Goal: Information Seeking & Learning: Find specific page/section

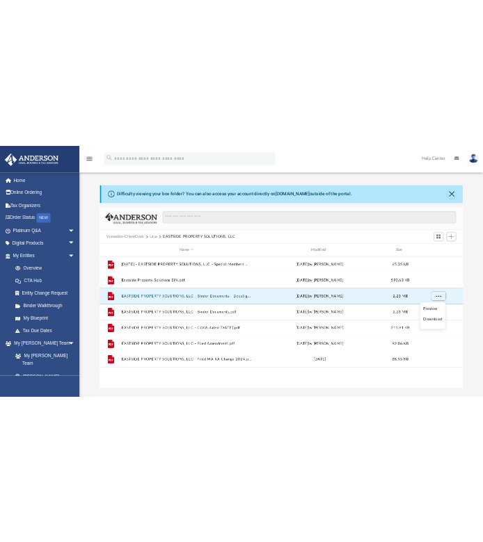
scroll to position [305, 784]
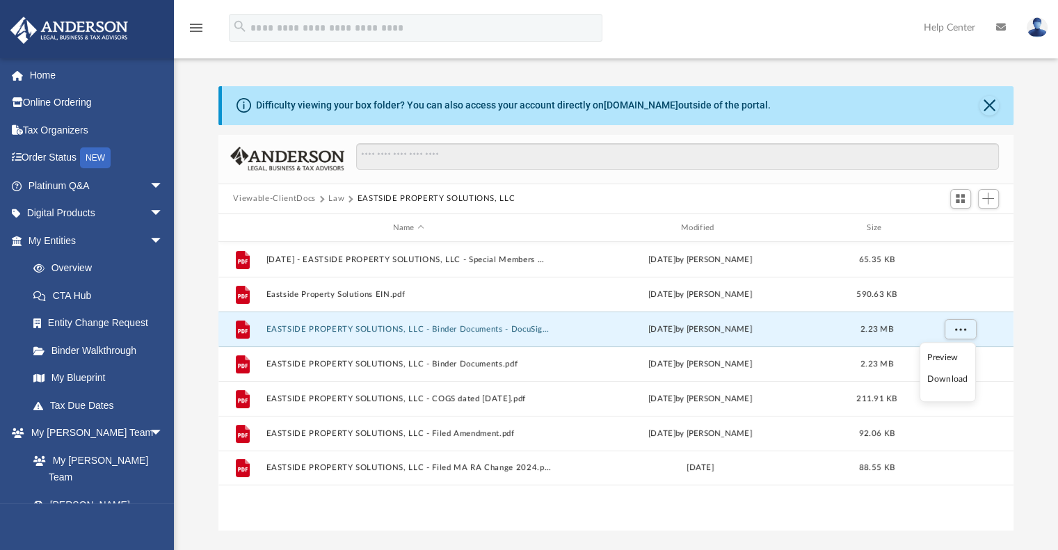
click at [304, 199] on button "Viewable-ClientDocs" at bounding box center [274, 199] width 82 height 13
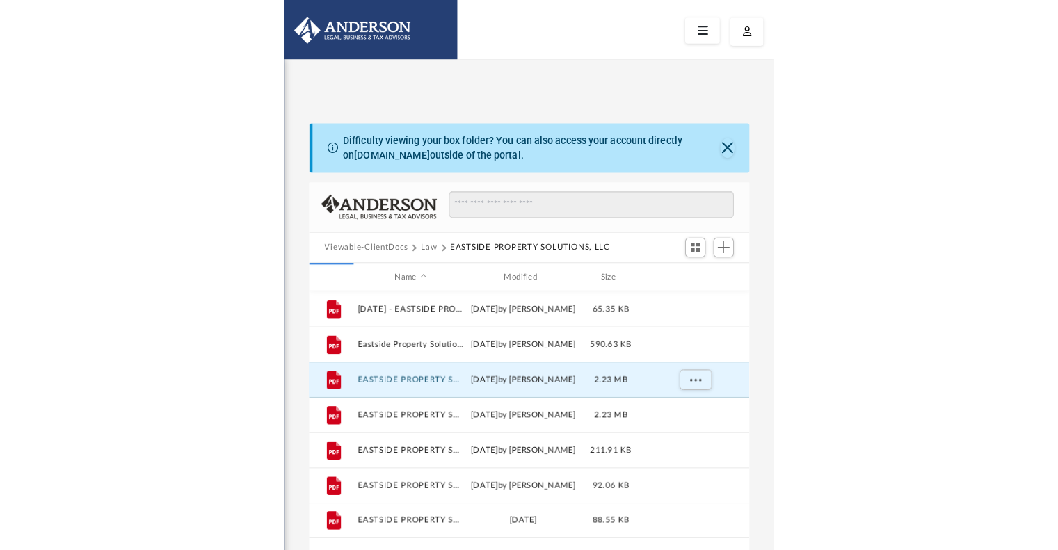
scroll to position [305, 423]
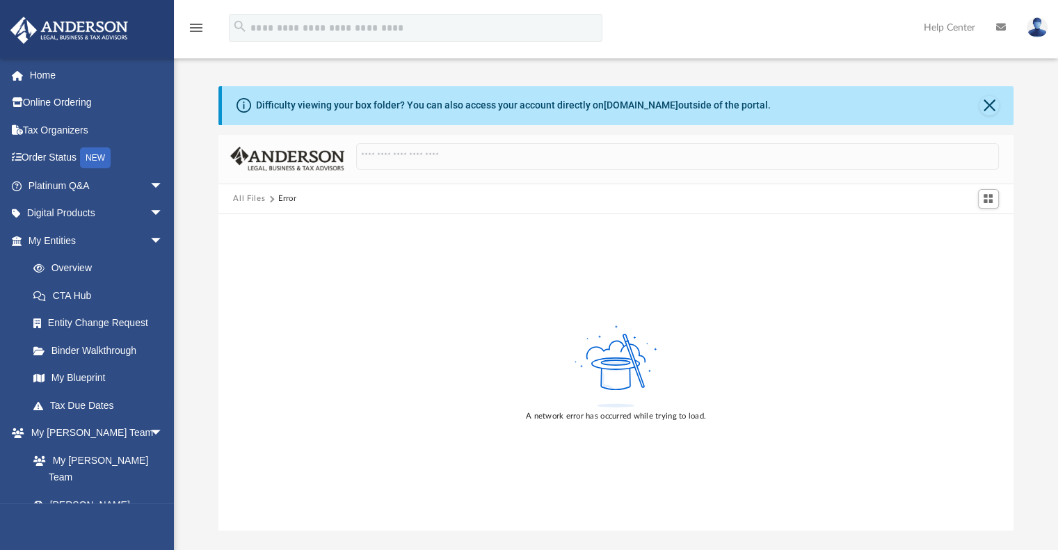
click at [245, 204] on button "All Files" at bounding box center [249, 199] width 32 height 13
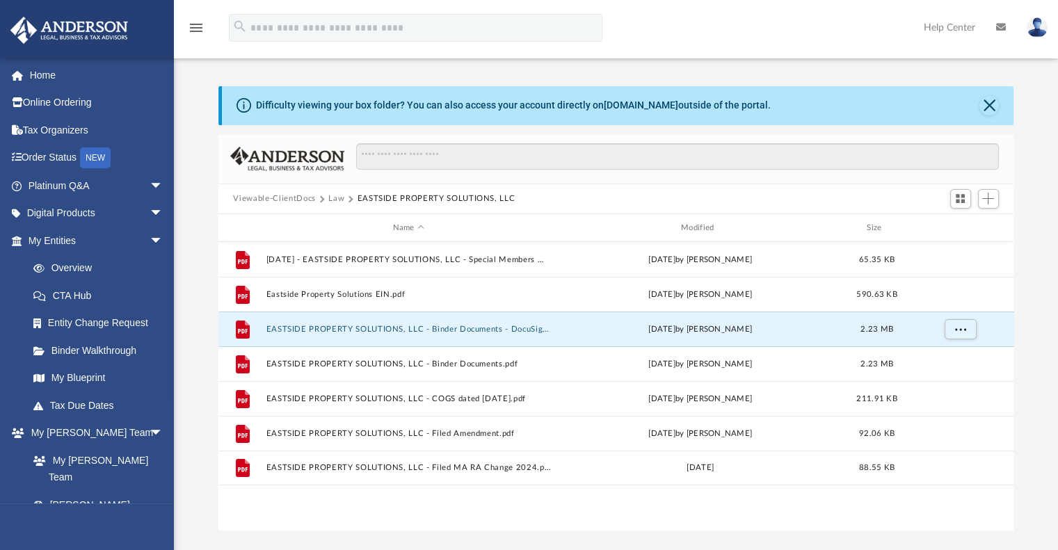
scroll to position [305, 784]
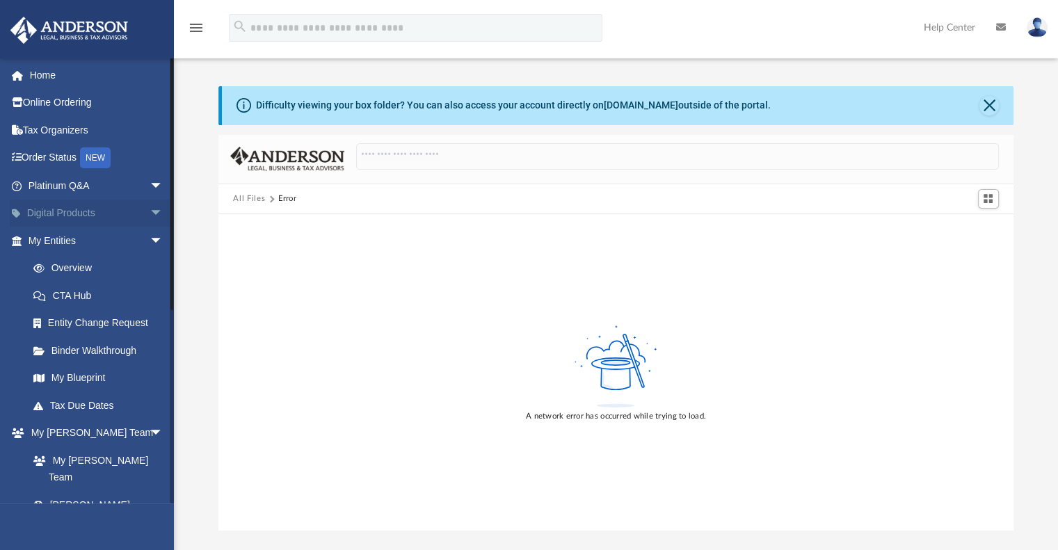
click at [150, 215] on span "arrow_drop_down" at bounding box center [164, 214] width 28 height 29
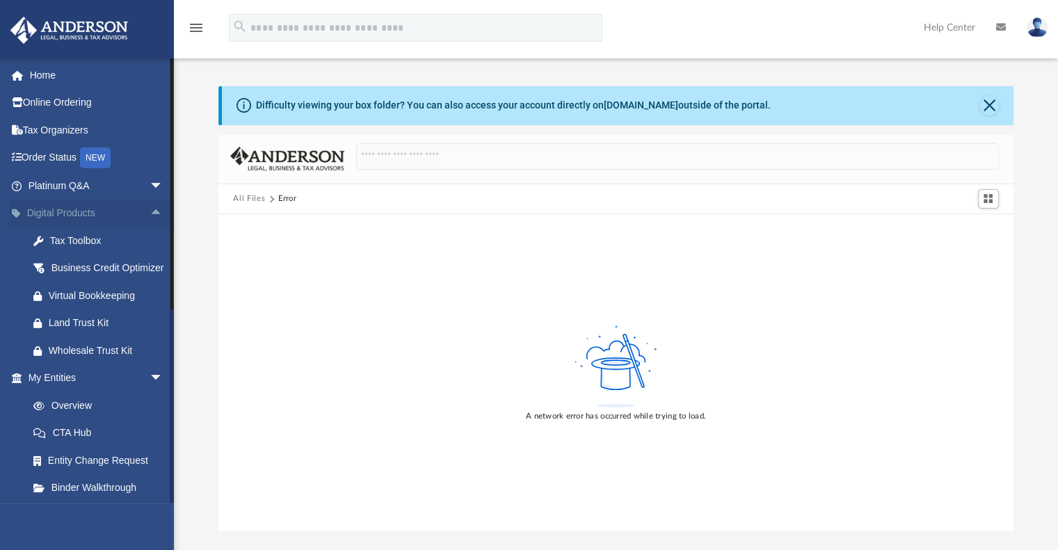
click at [150, 215] on span "arrow_drop_up" at bounding box center [164, 214] width 28 height 29
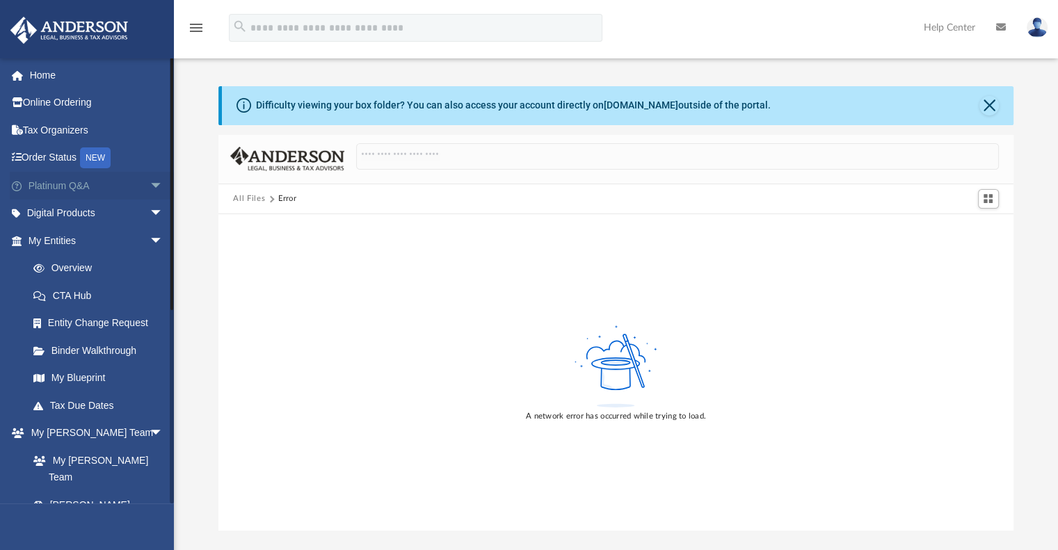
click at [150, 188] on span "arrow_drop_down" at bounding box center [164, 186] width 28 height 29
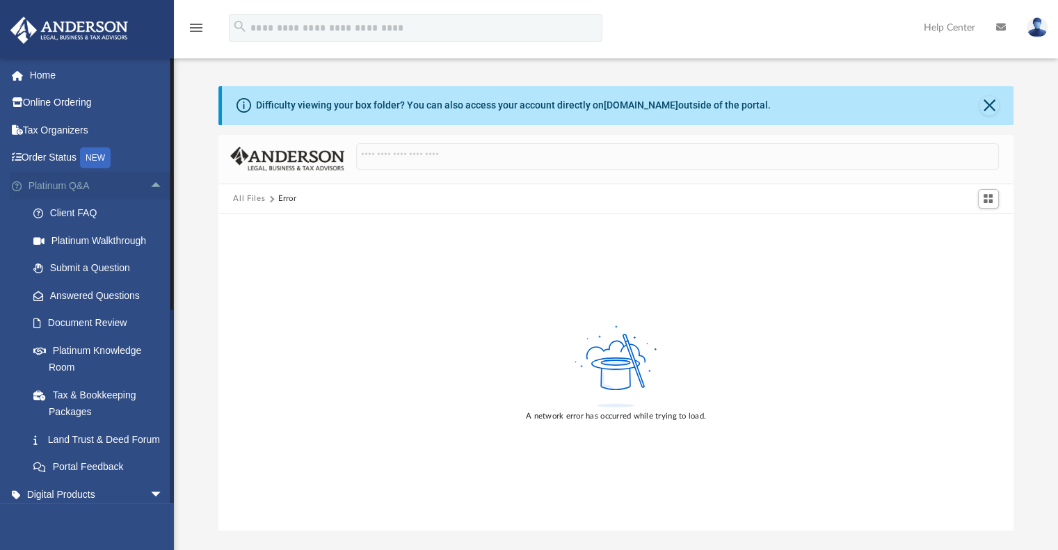
click at [150, 186] on span "arrow_drop_up" at bounding box center [164, 186] width 28 height 29
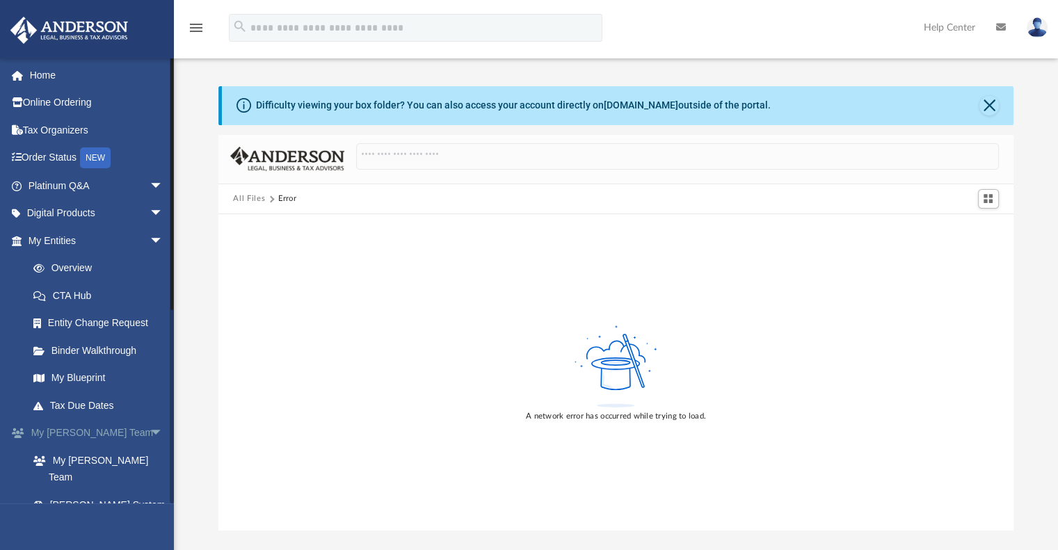
click at [150, 436] on span "arrow_drop_down" at bounding box center [164, 433] width 28 height 29
click at [46, 487] on span at bounding box center [45, 488] width 9 height 10
click at [57, 493] on link "Box" at bounding box center [101, 488] width 165 height 28
click at [57, 492] on link "Box" at bounding box center [101, 488] width 165 height 28
click at [56, 492] on link "Box" at bounding box center [101, 488] width 165 height 28
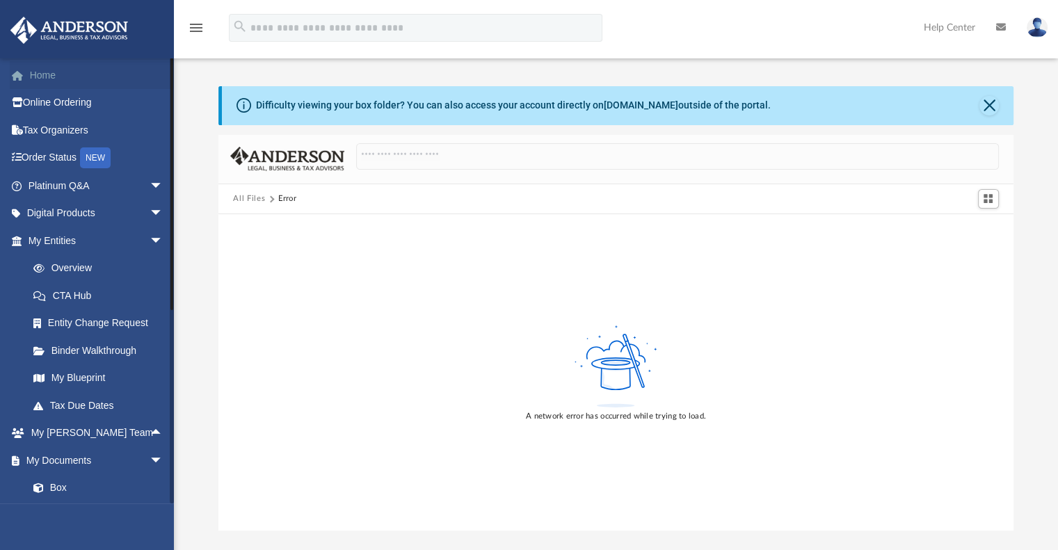
click at [39, 79] on link "Home" at bounding box center [97, 75] width 175 height 28
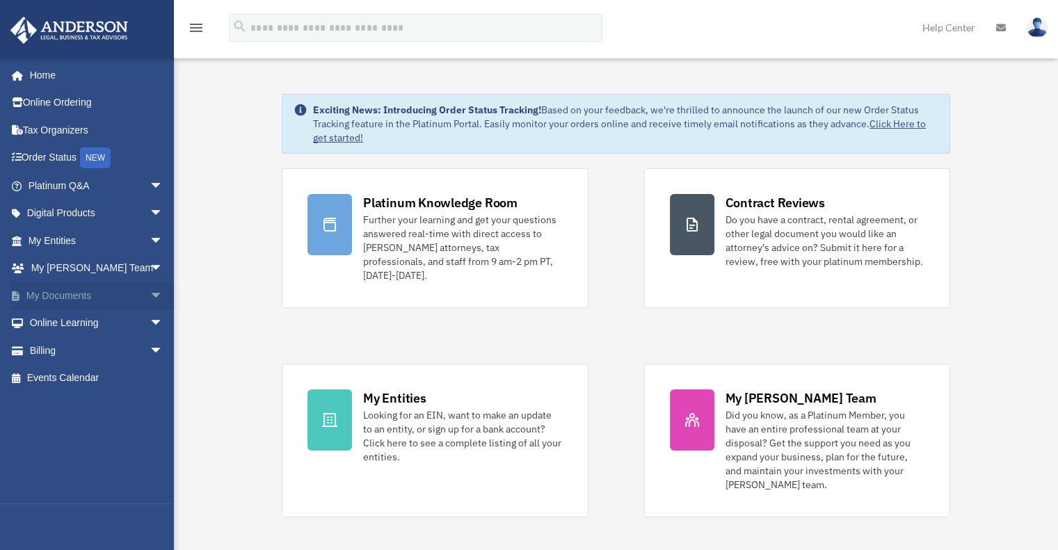
click at [150, 294] on span "arrow_drop_down" at bounding box center [164, 296] width 28 height 29
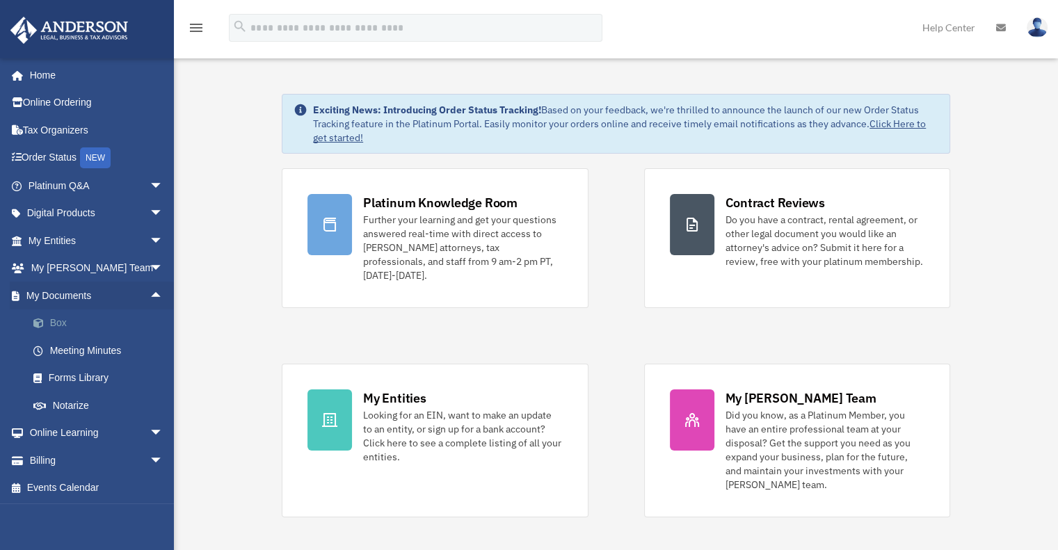
click at [64, 329] on link "Box" at bounding box center [101, 323] width 165 height 28
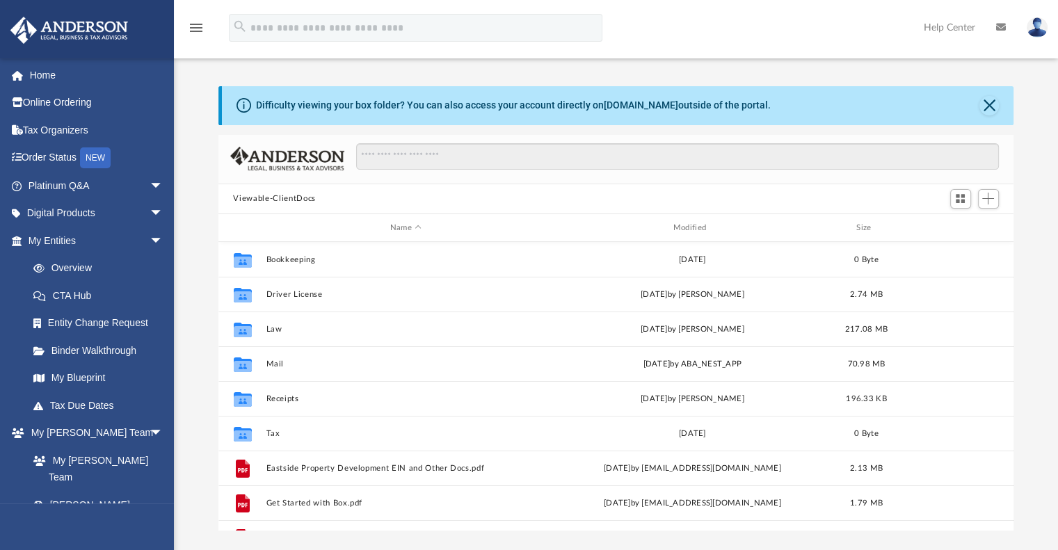
scroll to position [305, 784]
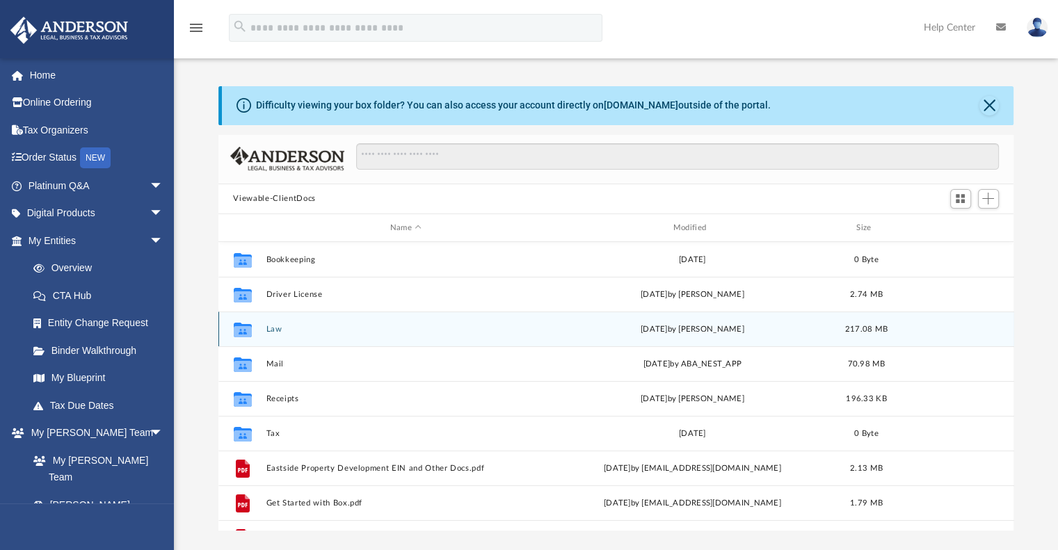
click at [277, 326] on button "Law" at bounding box center [406, 329] width 280 height 9
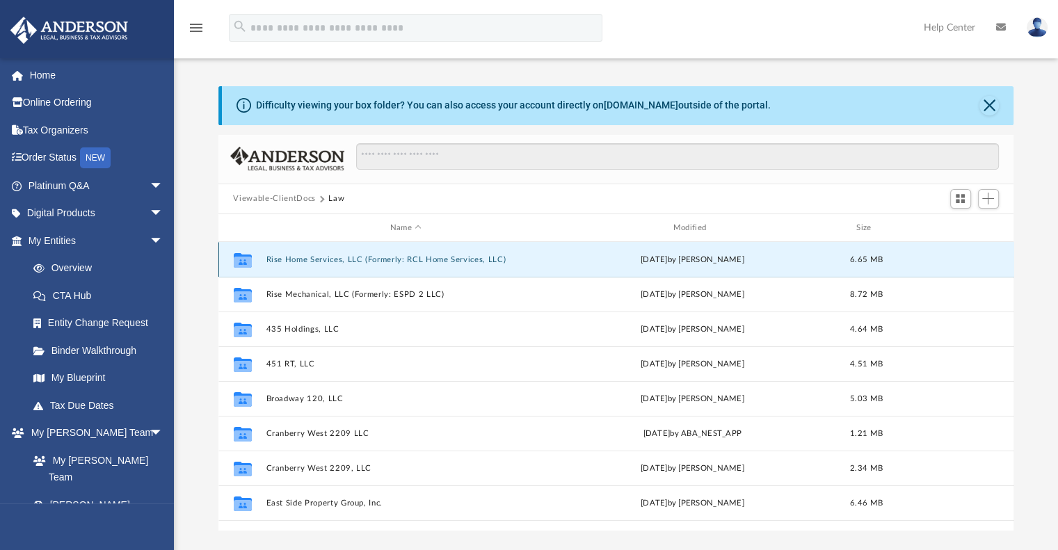
drag, startPoint x: 357, startPoint y: 260, endPoint x: 348, endPoint y: 258, distance: 9.3
click at [348, 258] on button "Rise Home Services, LLC (Formerly: RCL Home Services, LLC)" at bounding box center [406, 259] width 280 height 9
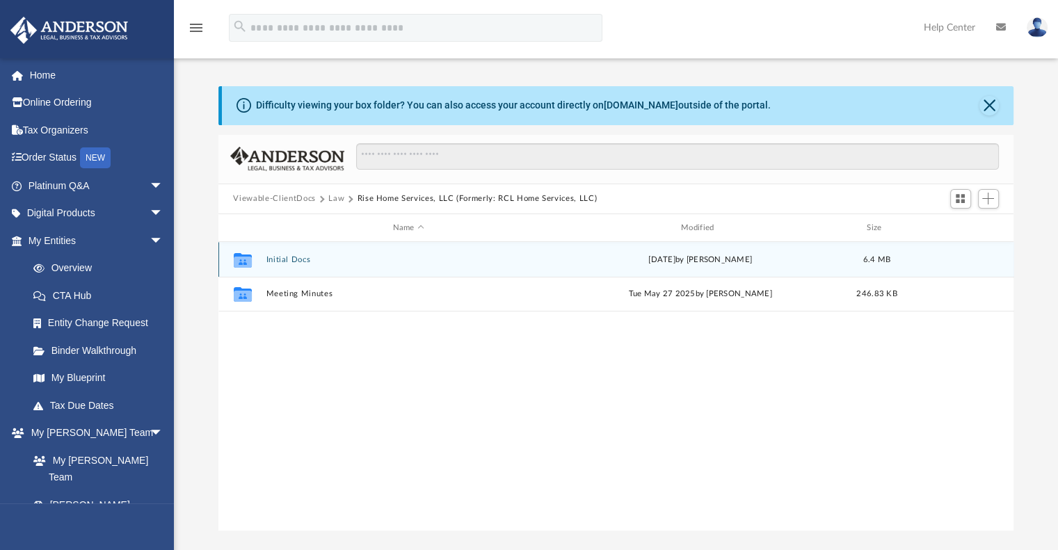
click at [309, 259] on button "Initial Docs" at bounding box center [408, 259] width 285 height 9
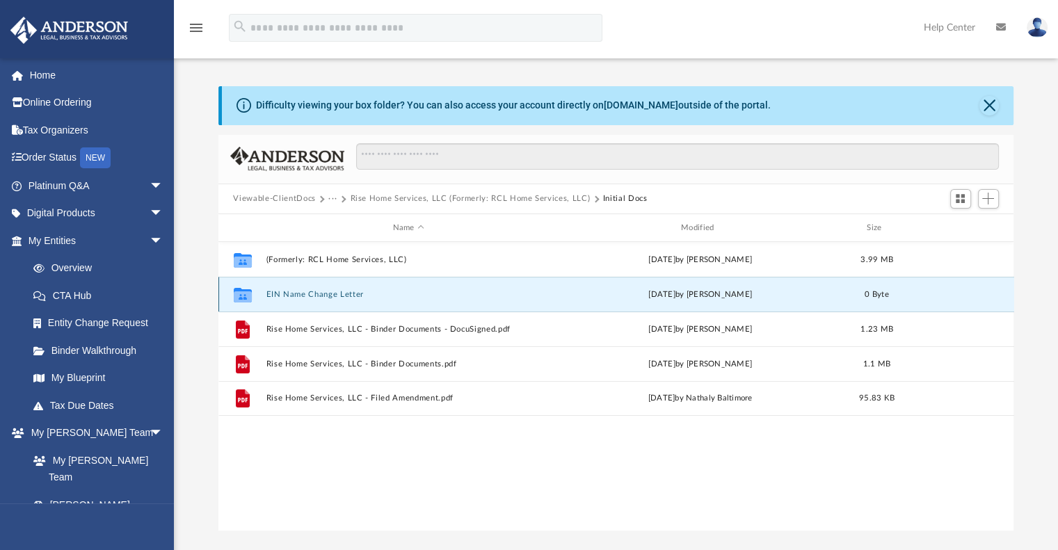
click at [334, 293] on button "EIN Name Change Letter" at bounding box center [408, 294] width 285 height 9
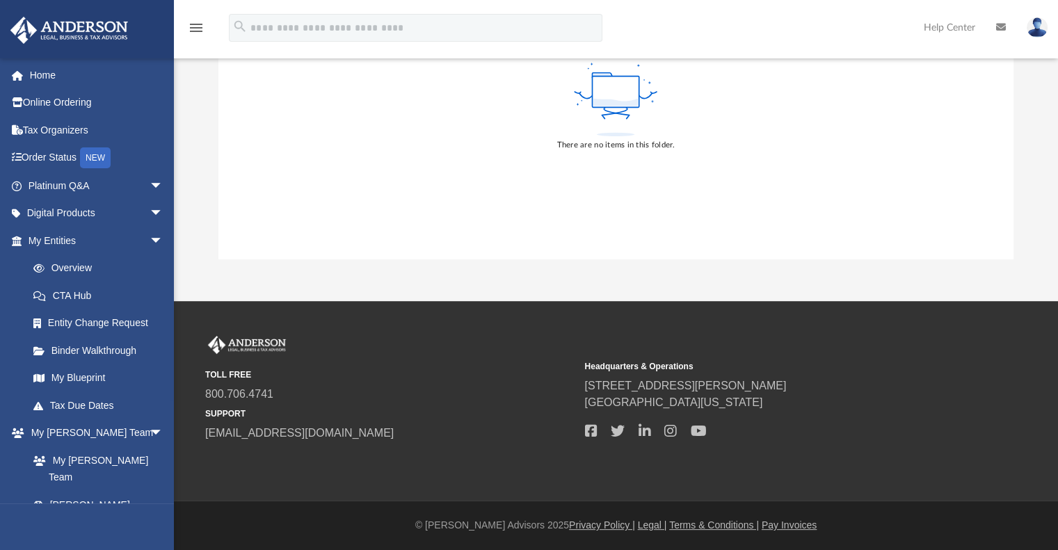
scroll to position [0, 0]
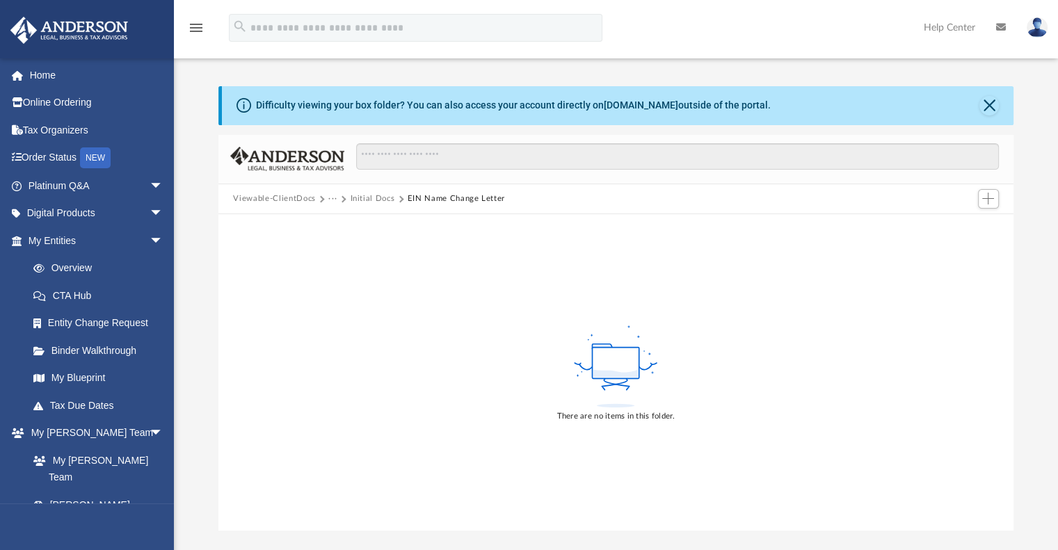
click at [379, 201] on button "Initial Docs" at bounding box center [372, 199] width 45 height 13
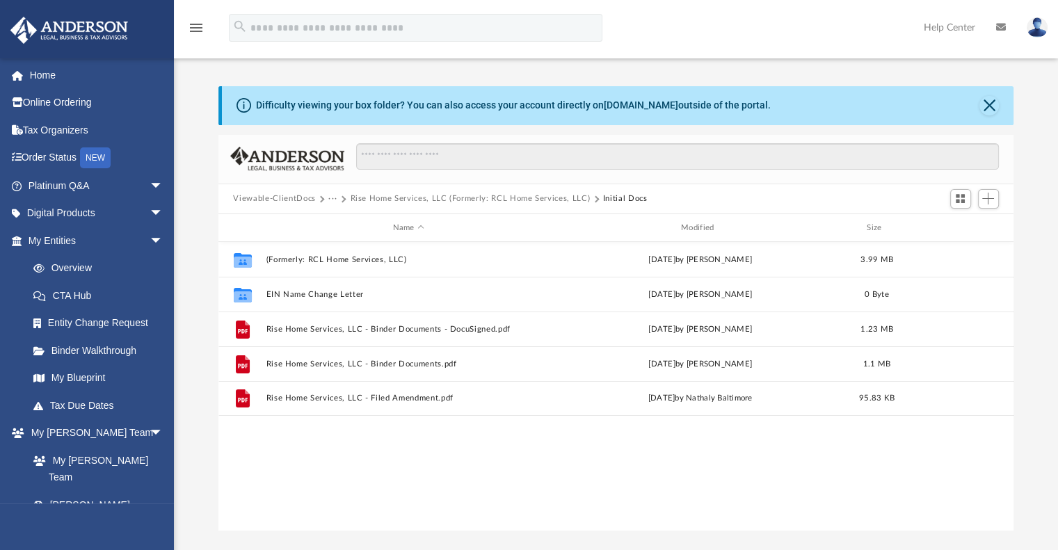
scroll to position [305, 784]
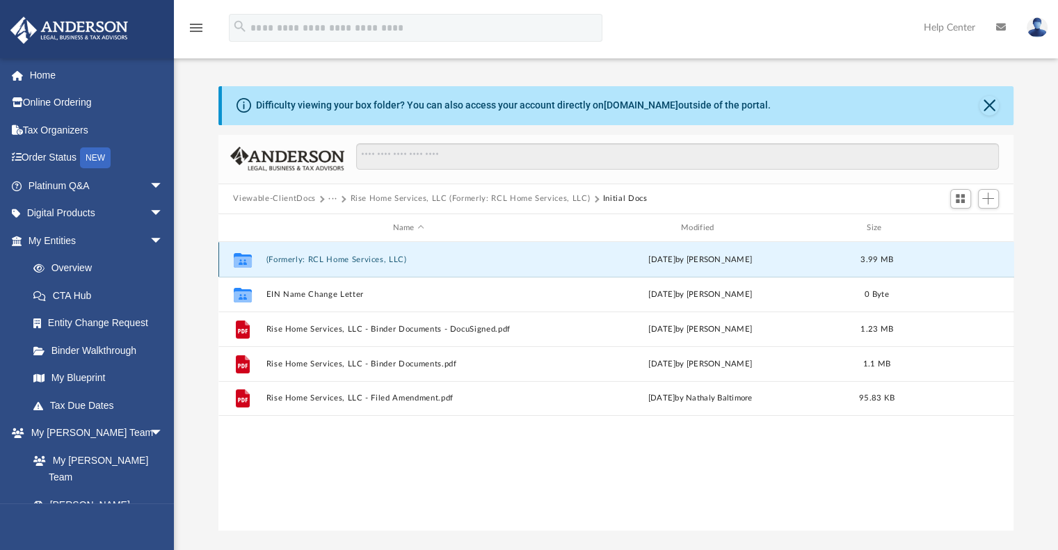
click at [365, 258] on button "(Formerly: RCL Home Services, LLC)" at bounding box center [408, 259] width 285 height 9
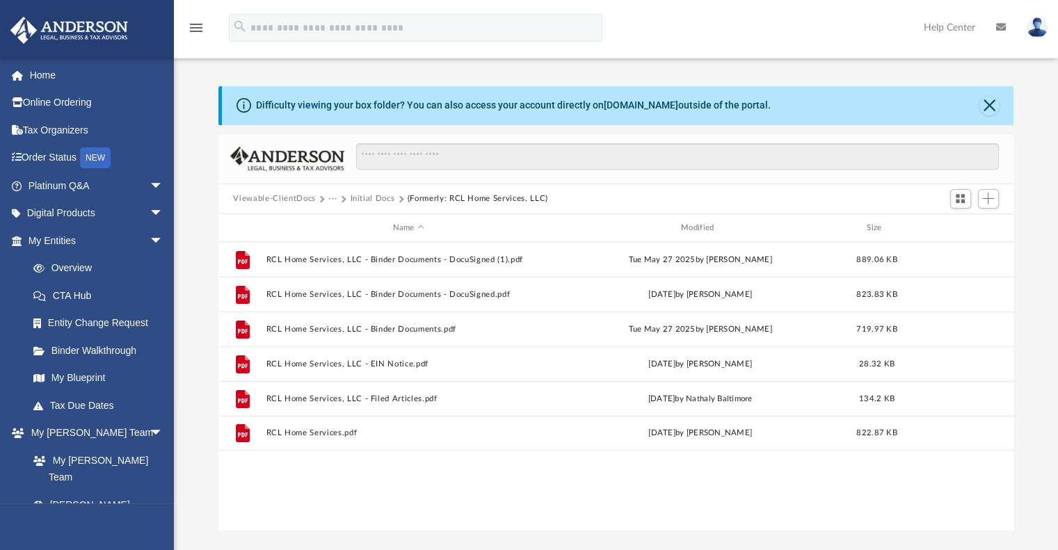
click at [381, 200] on button "Initial Docs" at bounding box center [372, 199] width 45 height 13
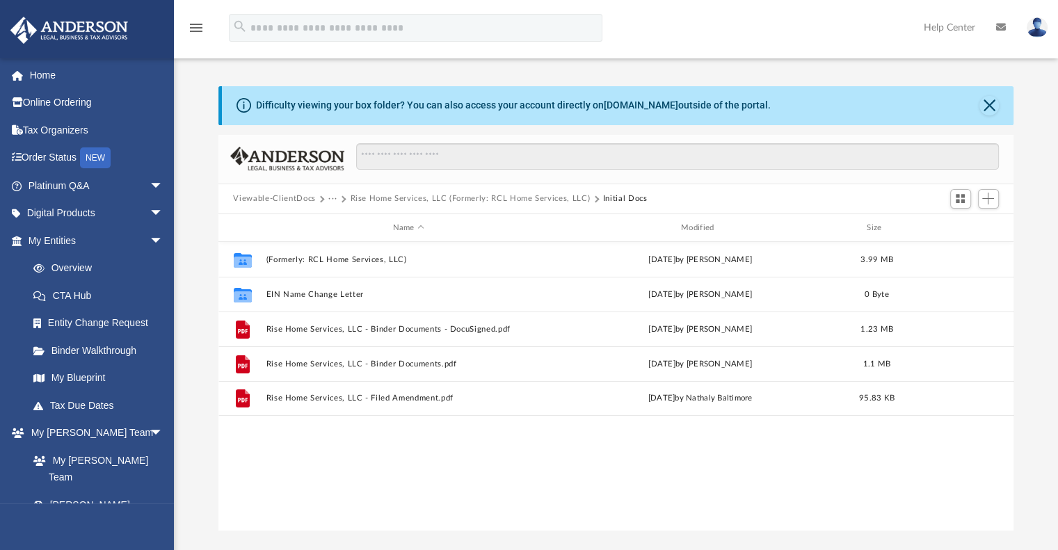
click at [384, 197] on button "Rise Home Services, LLC (Formerly: RCL Home Services, LLC)" at bounding box center [470, 199] width 240 height 13
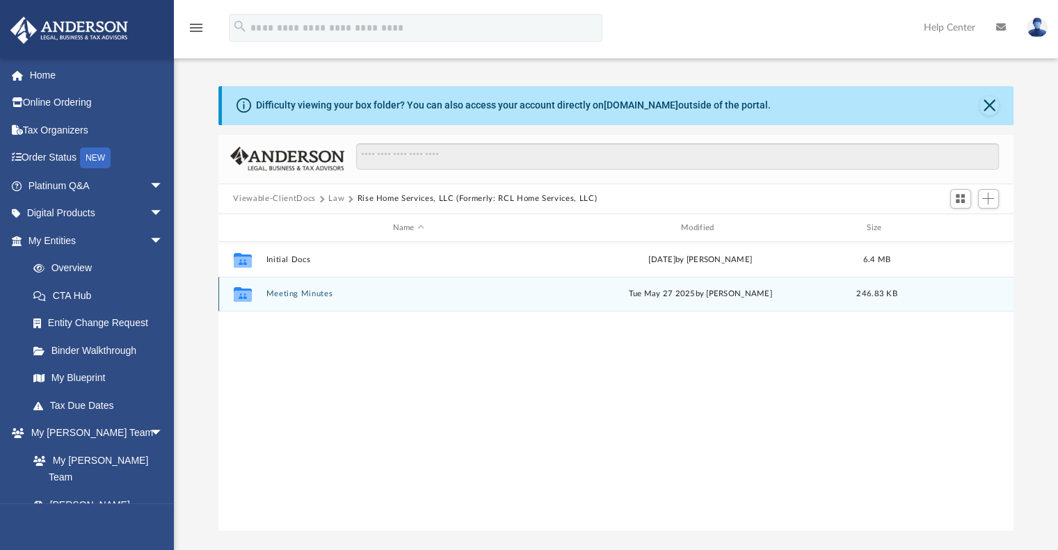
click at [313, 298] on button "Meeting Minutes" at bounding box center [408, 294] width 285 height 9
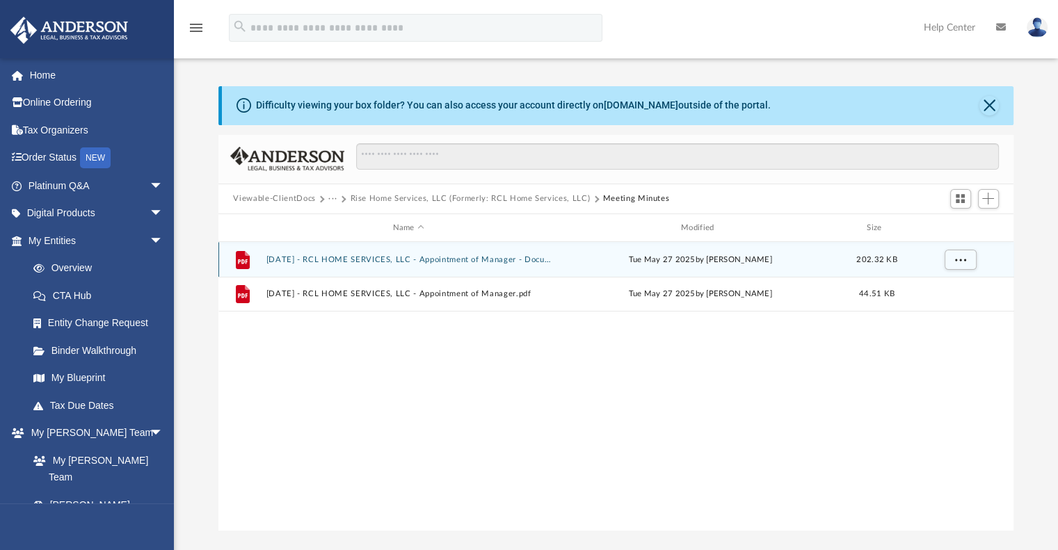
click at [340, 249] on div "File 2025.05.27 - RCL HOME SERVICES, LLC - Appointment of Manager - DocuSigned.…" at bounding box center [616, 259] width 796 height 35
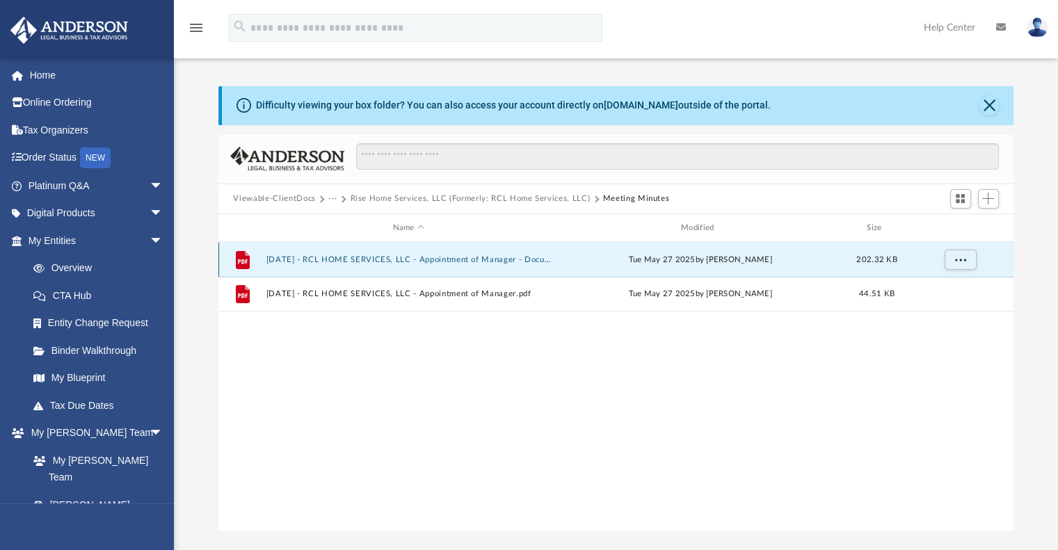
click at [339, 252] on div "File 2025.05.27 - RCL HOME SERVICES, LLC - Appointment of Manager - DocuSigned.…" at bounding box center [616, 259] width 796 height 35
click at [340, 257] on button "2025.05.27 - RCL HOME SERVICES, LLC - Appointment of Manager - DocuSigned.pdf" at bounding box center [408, 259] width 285 height 9
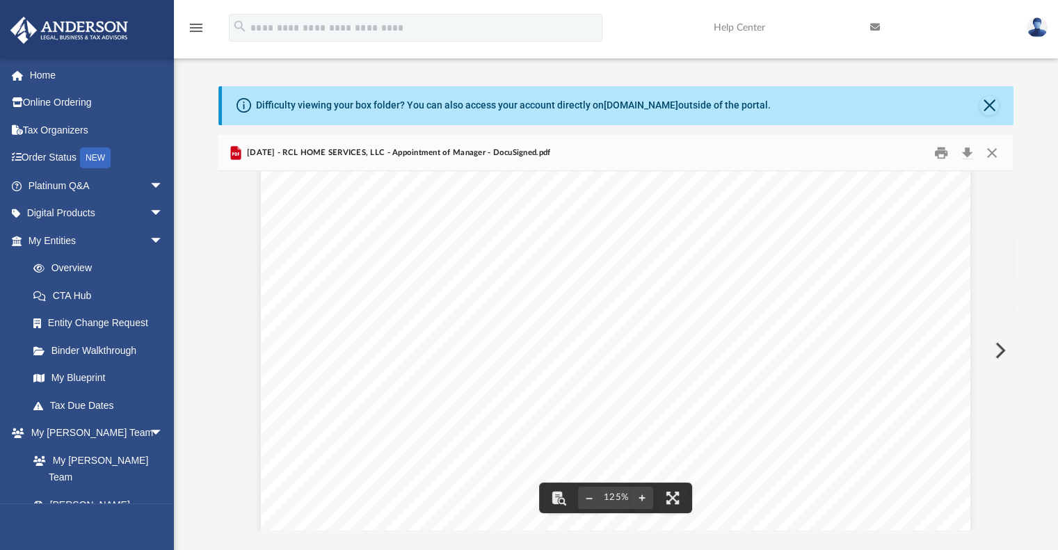
scroll to position [0, 0]
click at [430, 156] on span "2025.05.27 - RCL HOME SERVICES, LLC - Appointment of Manager - DocuSigned.pdf" at bounding box center [397, 153] width 307 height 13
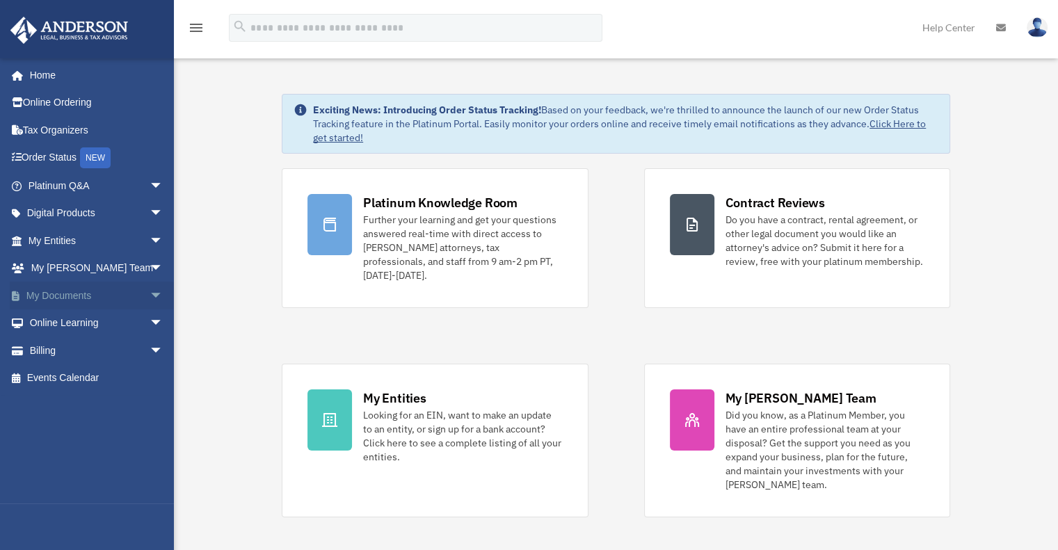
click at [150, 294] on span "arrow_drop_down" at bounding box center [164, 296] width 28 height 29
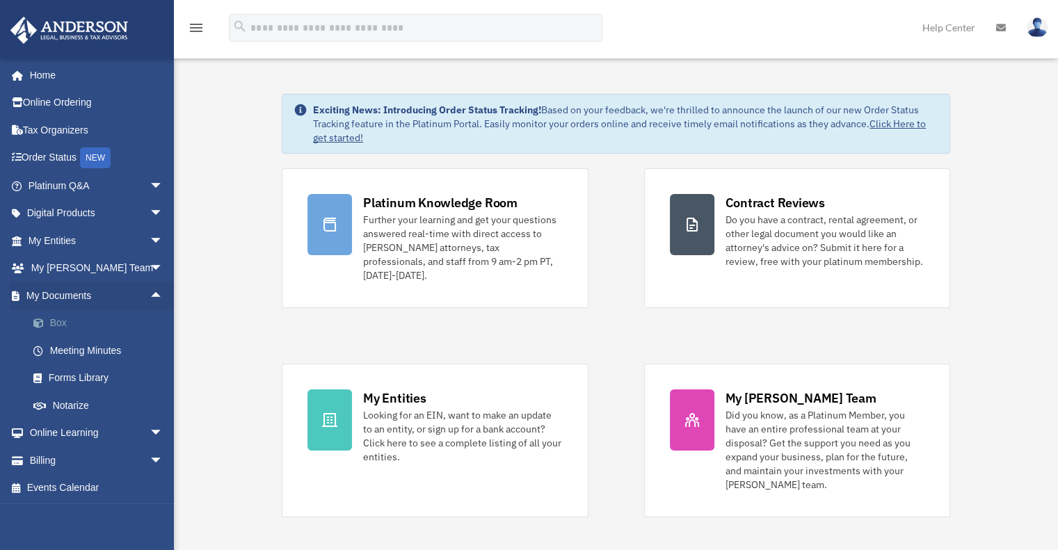
click at [58, 327] on link "Box" at bounding box center [101, 323] width 165 height 28
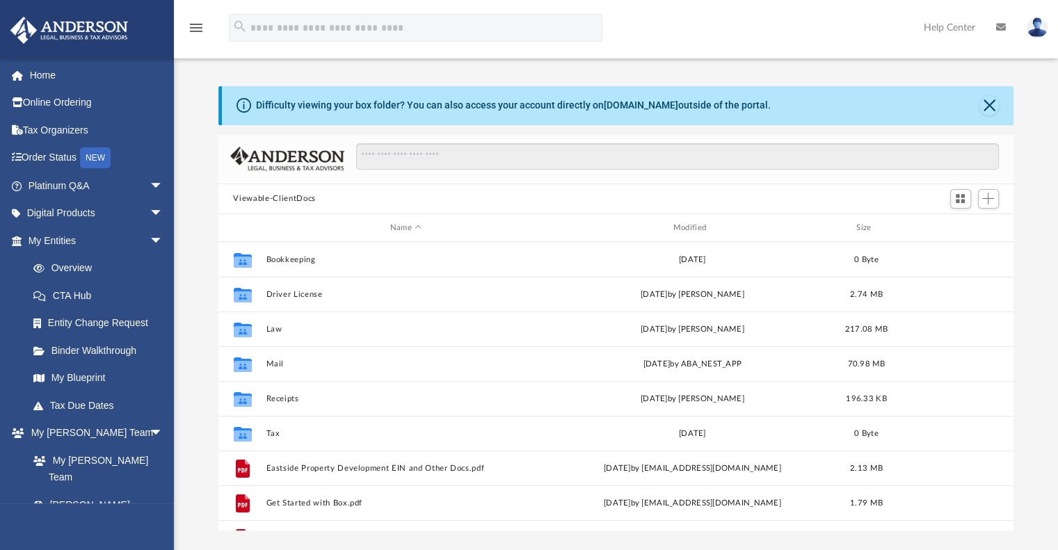
scroll to position [305, 784]
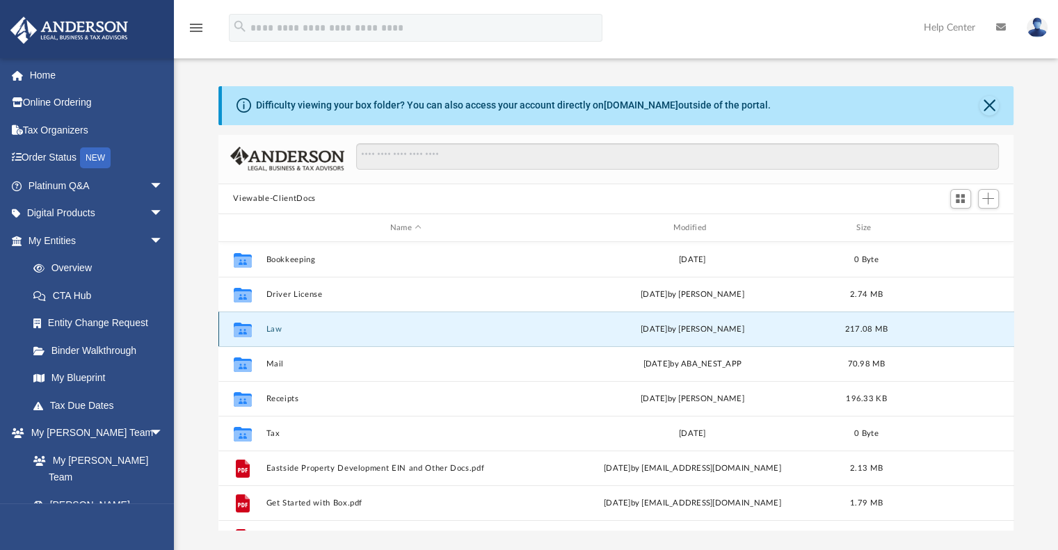
click at [270, 328] on button "Law" at bounding box center [406, 329] width 280 height 9
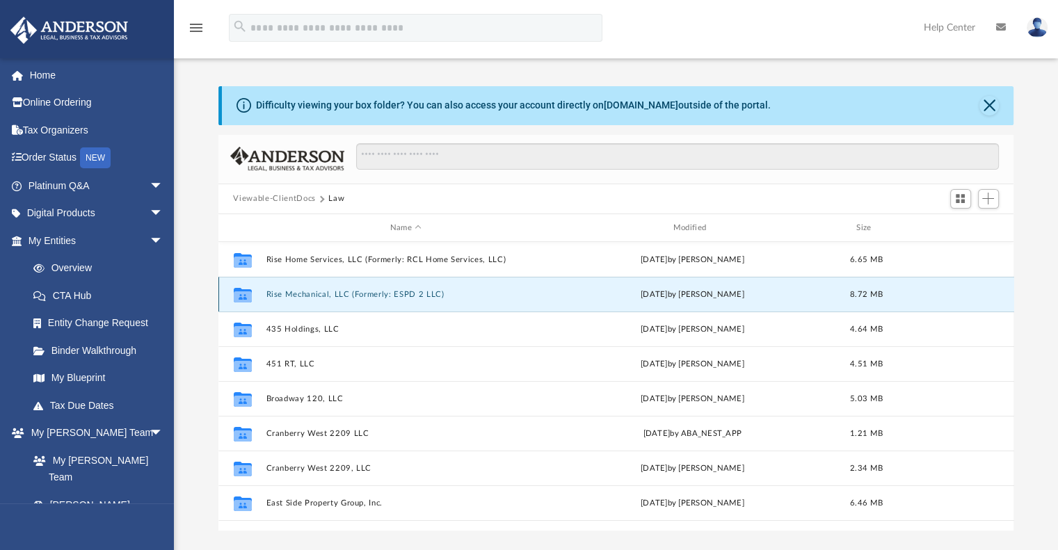
click at [309, 291] on button "Rise Mechanical, LLC (Formerly: ESPD 2 LLC)" at bounding box center [406, 294] width 280 height 9
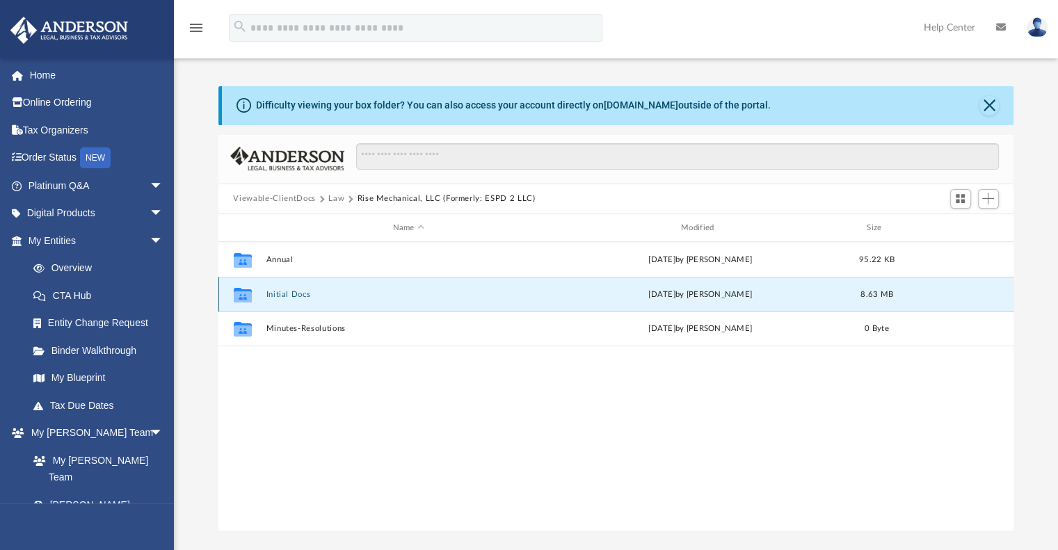
click at [305, 293] on button "Initial Docs" at bounding box center [408, 294] width 285 height 9
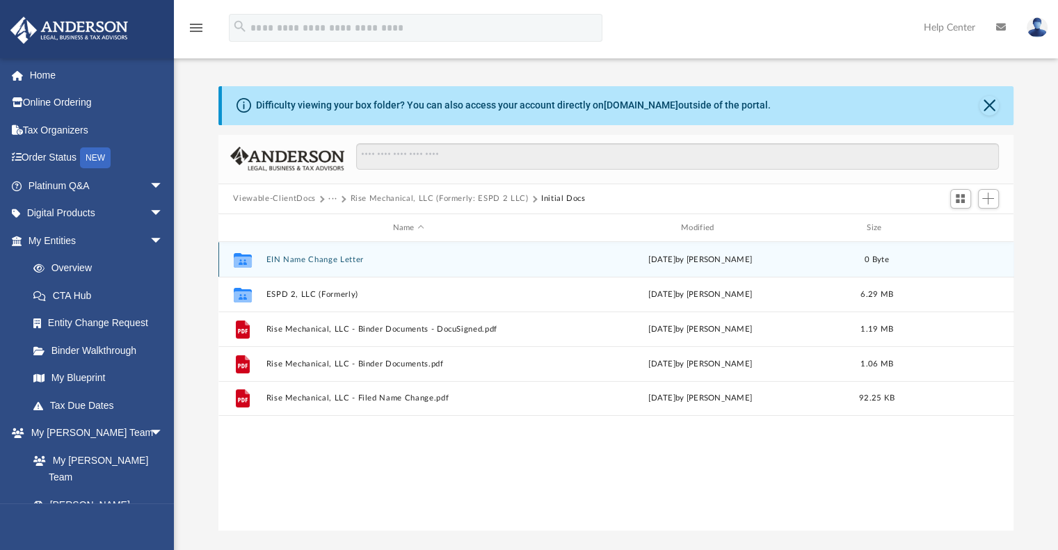
click at [351, 264] on button "EIN Name Change Letter" at bounding box center [408, 259] width 285 height 9
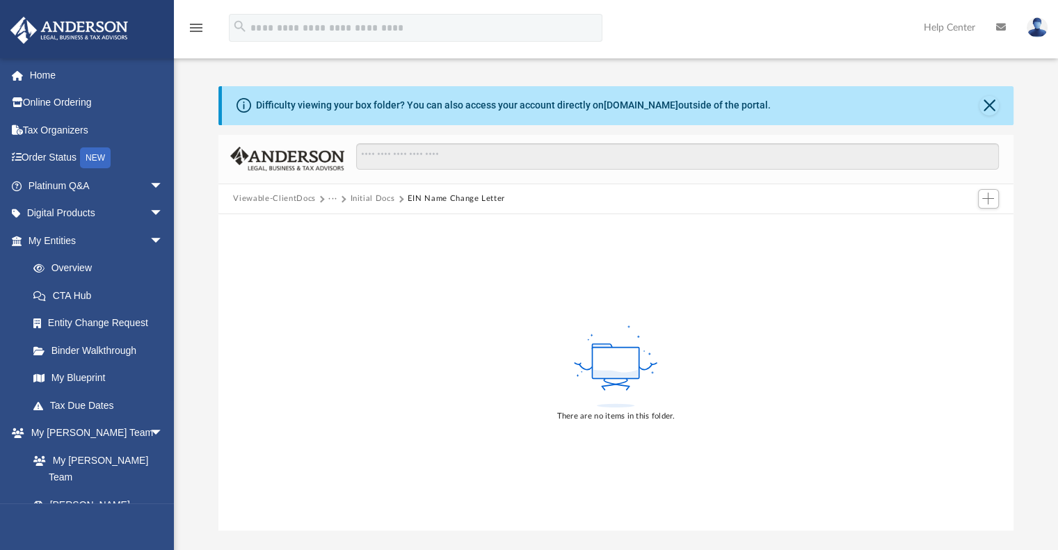
click at [382, 202] on button "Initial Docs" at bounding box center [372, 199] width 45 height 13
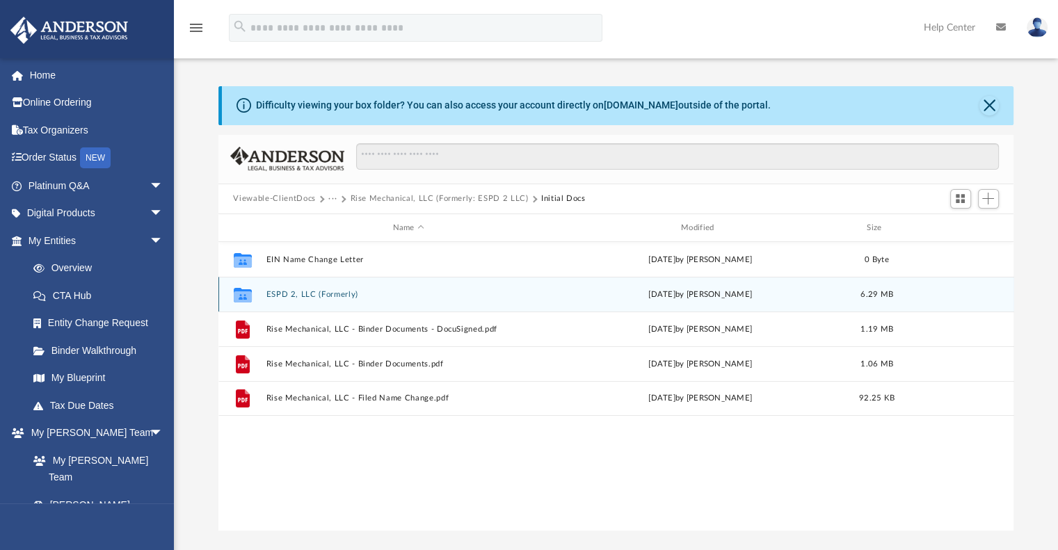
click at [337, 286] on div "Collaborated Folder ESPD 2, LLC (Formerly) [DATE] by [PERSON_NAME] 6.29 MB" at bounding box center [616, 294] width 796 height 35
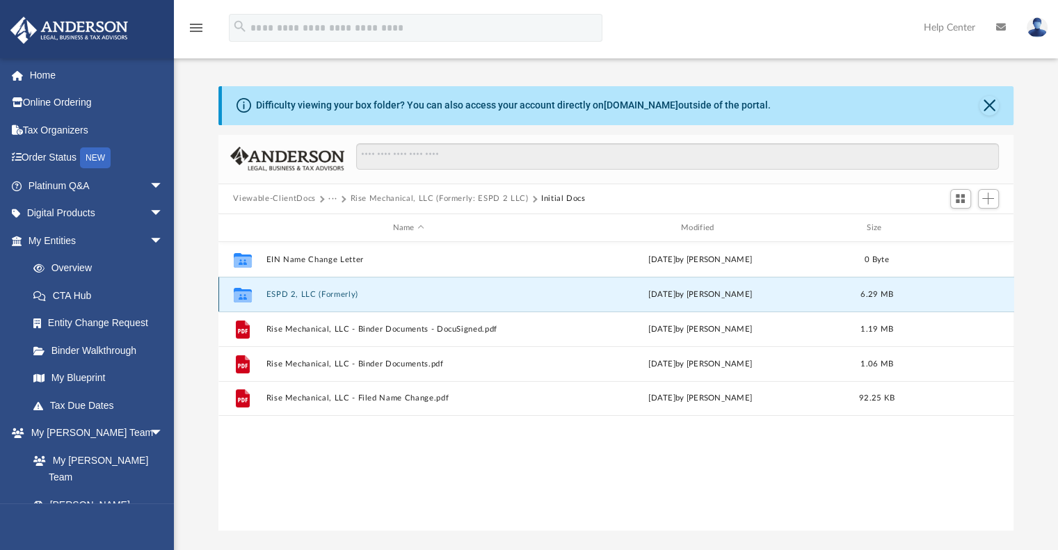
click at [337, 290] on button "ESPD 2, LLC (Formerly)" at bounding box center [408, 294] width 285 height 9
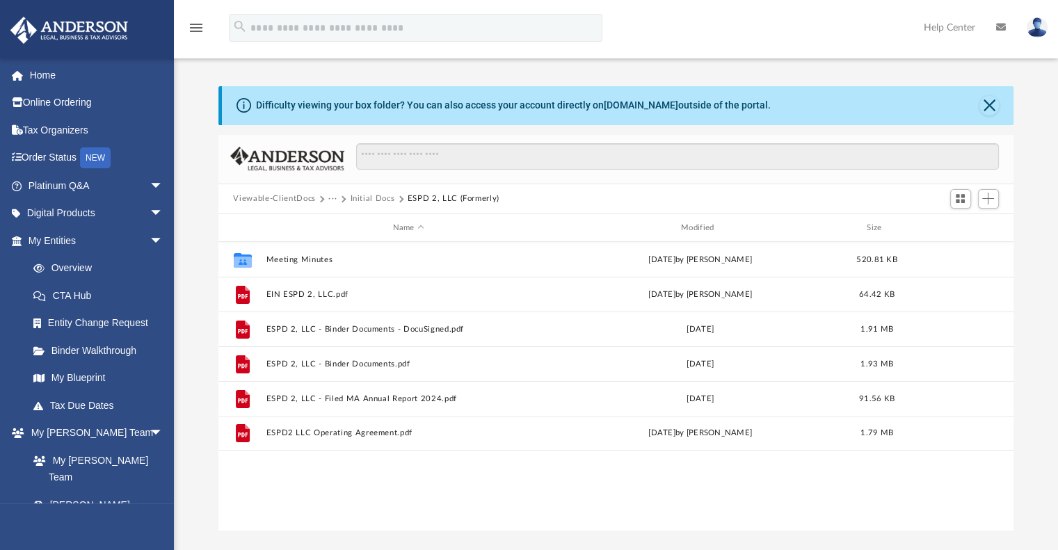
click at [370, 191] on div "Viewable-ClientDocs ··· Initial Docs ESPD 2, LLC (Formerly)" at bounding box center [616, 199] width 796 height 31
click at [371, 197] on button "Initial Docs" at bounding box center [372, 199] width 45 height 13
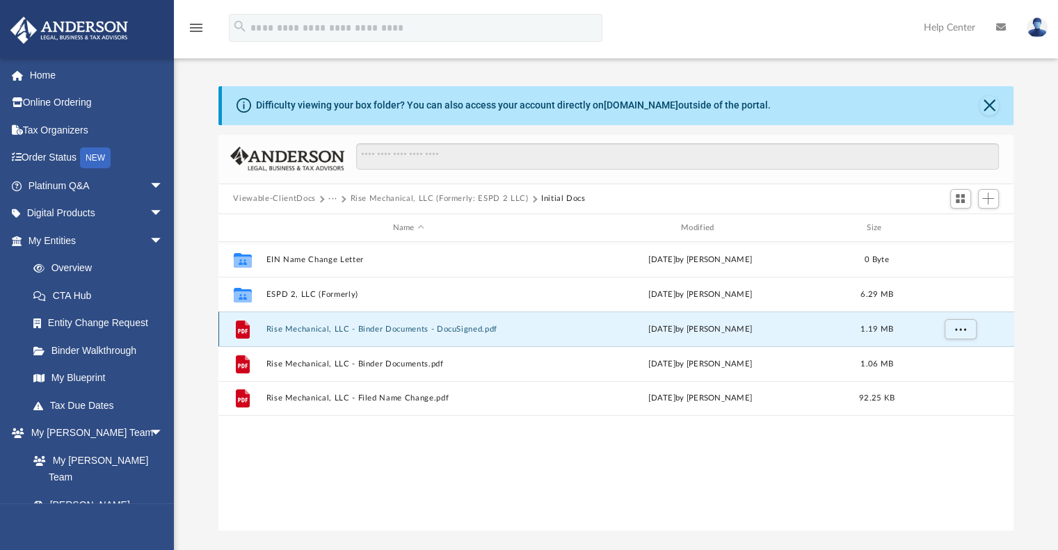
click at [331, 327] on button "Rise Mechanical, LLC - Binder Documents - DocuSigned.pdf" at bounding box center [408, 329] width 285 height 9
